Goal: Find specific page/section: Find specific page/section

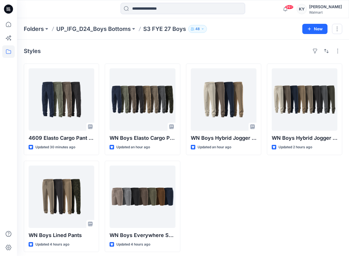
click at [255, 34] on div "Folders UP_IFG_D24_Boys Bottoms S3 FYE 27 Boys 48 New" at bounding box center [183, 29] width 332 height 22
